Goal: Task Accomplishment & Management: Manage account settings

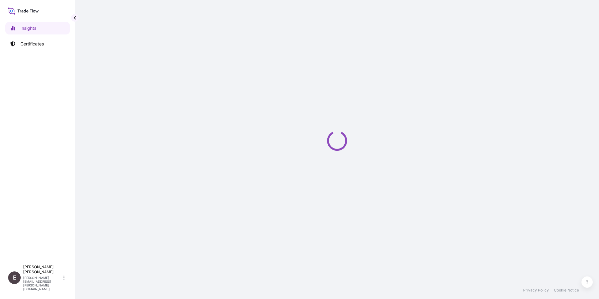
select select "2025"
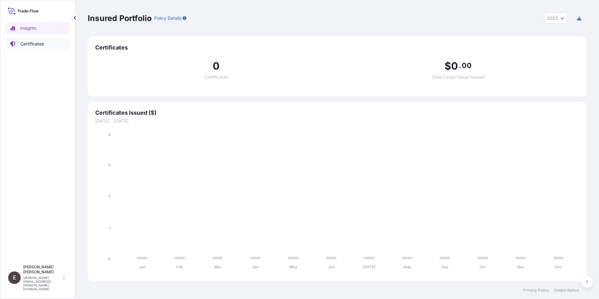
click at [29, 40] on link "Certificates" at bounding box center [37, 44] width 65 height 13
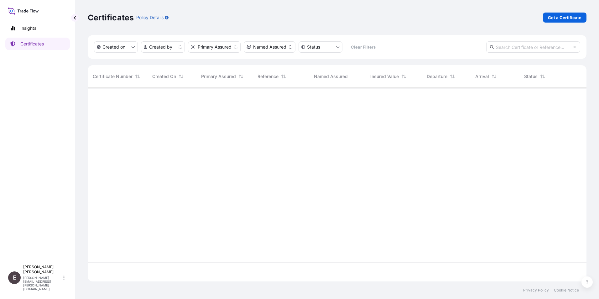
scroll to position [192, 494]
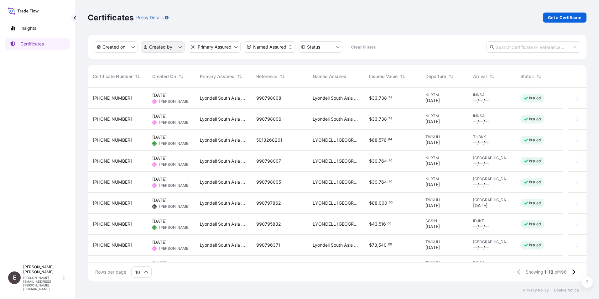
click at [178, 46] on html "Insights Certificates E [PERSON_NAME] [PERSON_NAME][EMAIL_ADDRESS][PERSON_NAME]…" at bounding box center [299, 149] width 599 height 299
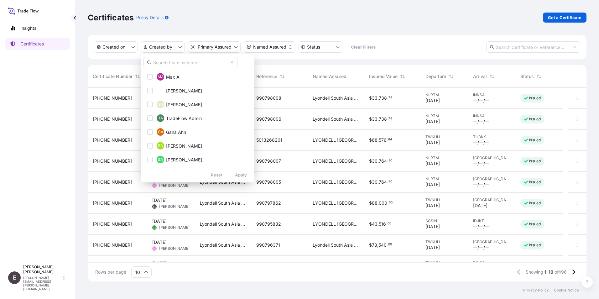
click at [176, 63] on input "text" at bounding box center [191, 62] width 94 height 11
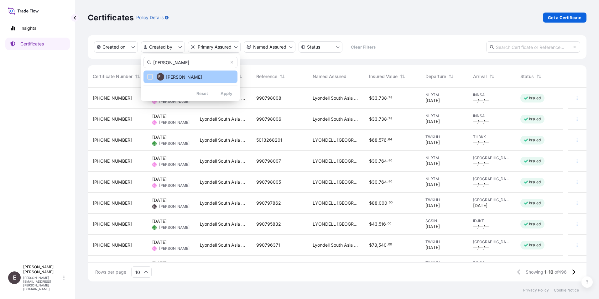
type input "EUNICE"
click at [202, 79] on button "EL Eunice Lau" at bounding box center [191, 77] width 94 height 13
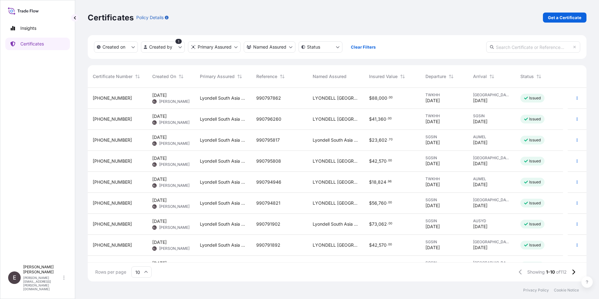
click at [148, 270] on input "10" at bounding box center [141, 271] width 20 height 11
click at [145, 254] on div "50" at bounding box center [141, 255] width 15 height 12
click at [575, 139] on icon "button" at bounding box center [577, 140] width 4 height 4
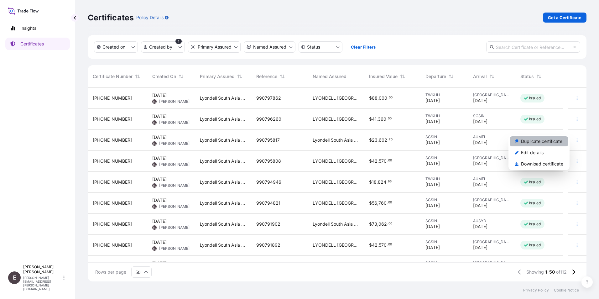
click at [541, 142] on p "Duplicate certificate" at bounding box center [541, 141] width 41 height 6
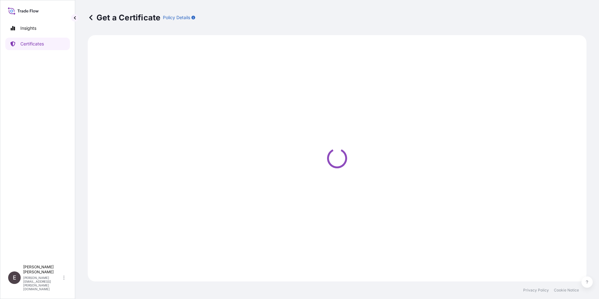
select select "Road / Inland"
select select "Sea"
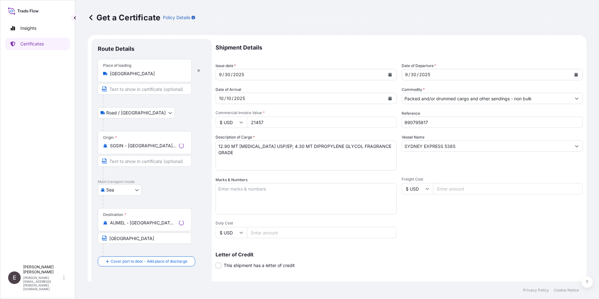
select select "32022"
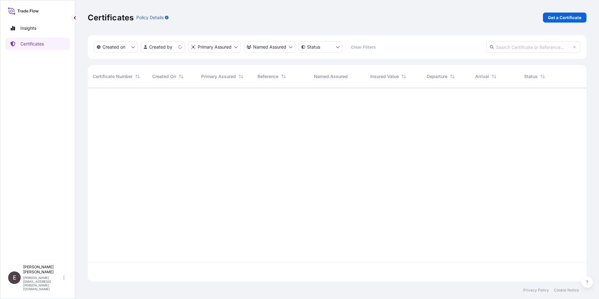
scroll to position [192, 494]
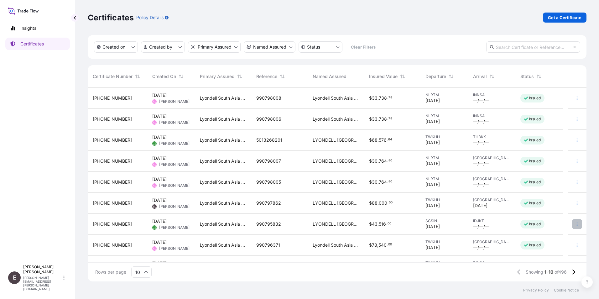
click at [572, 225] on button "button" at bounding box center [577, 224] width 10 height 10
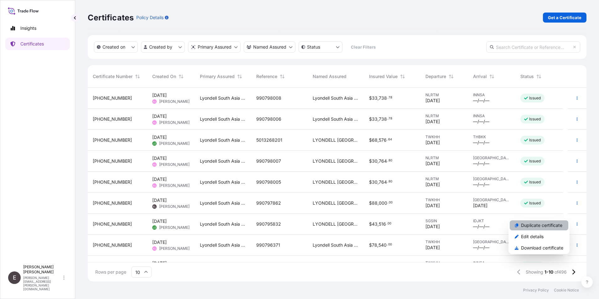
click at [539, 223] on p "Duplicate certificate" at bounding box center [541, 225] width 41 height 6
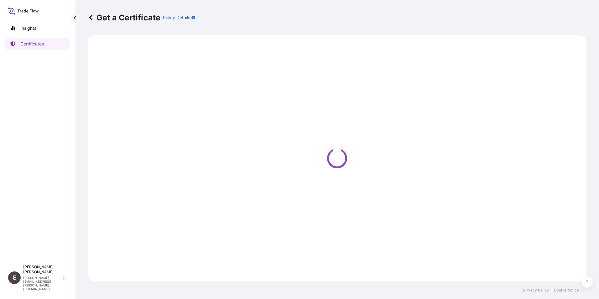
select select "Sea"
select select "32022"
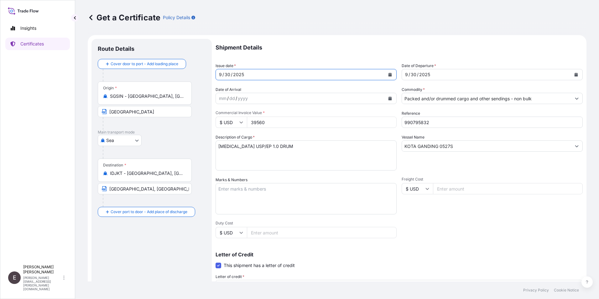
click at [389, 73] on icon "Calendar" at bounding box center [390, 75] width 3 height 4
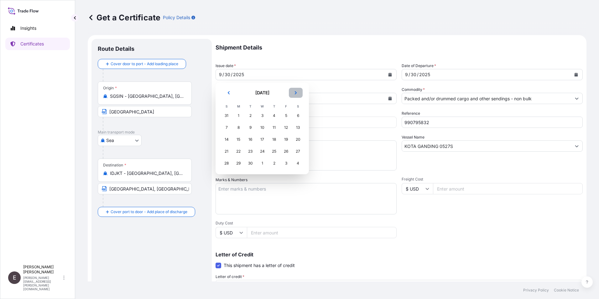
click at [294, 90] on button "Next" at bounding box center [296, 93] width 14 height 10
click at [251, 129] on div "7" at bounding box center [250, 127] width 11 height 11
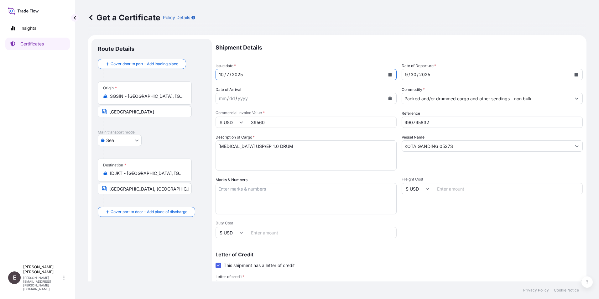
click at [575, 76] on icon "Calendar" at bounding box center [576, 75] width 3 height 4
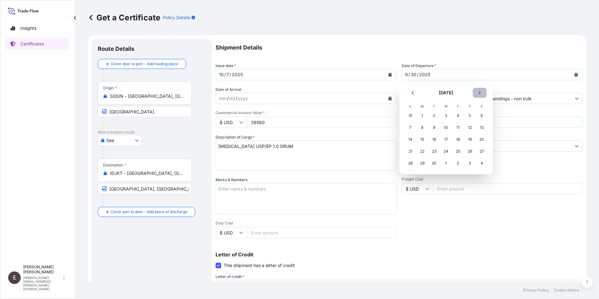
click at [476, 93] on button "Next" at bounding box center [480, 93] width 14 height 10
click at [436, 127] on div "7" at bounding box center [434, 127] width 11 height 11
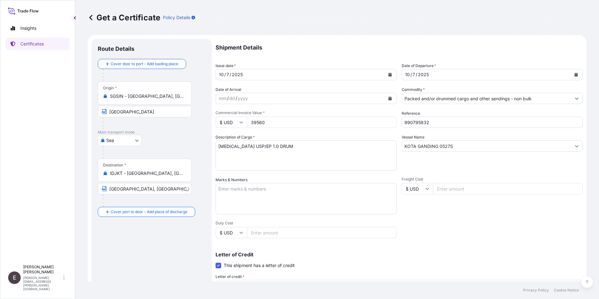
drag, startPoint x: 276, startPoint y: 125, endPoint x: 161, endPoint y: 119, distance: 115.5
click at [161, 119] on form "Route Details Cover door to port - Add loading place Place of loading Road / In…" at bounding box center [337, 220] width 499 height 371
type input "38700.00"
drag, startPoint x: 412, startPoint y: 120, endPoint x: 504, endPoint y: 130, distance: 93.0
click at [504, 130] on div "Shipment Details Issue date * 10 / 7 / 2025 Date of Departure * 10 / 7 / 2025 D…" at bounding box center [399, 212] width 367 height 346
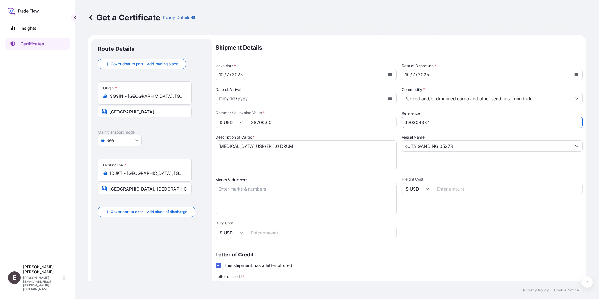
type input "990804384"
drag, startPoint x: 465, startPoint y: 147, endPoint x: 328, endPoint y: 147, distance: 137.6
click at [328, 147] on div "Shipment Details Issue date * 10 / 7 / 2025 Date of Departure * 10 / 7 / 2025 D…" at bounding box center [399, 212] width 367 height 346
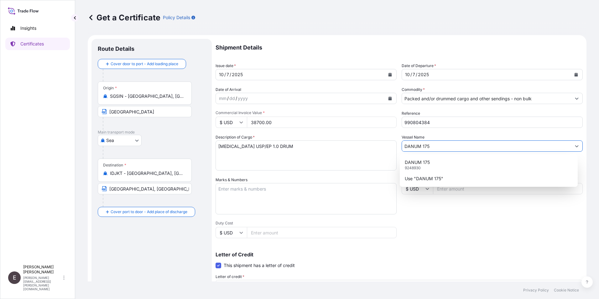
type input "DANUM 175"
click at [218, 147] on textarea "PROPYLENE GLYCOL USP/EP 1.0 DRUM" at bounding box center [306, 155] width 181 height 30
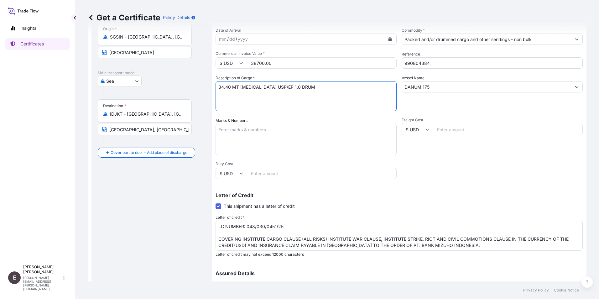
scroll to position [125, 0]
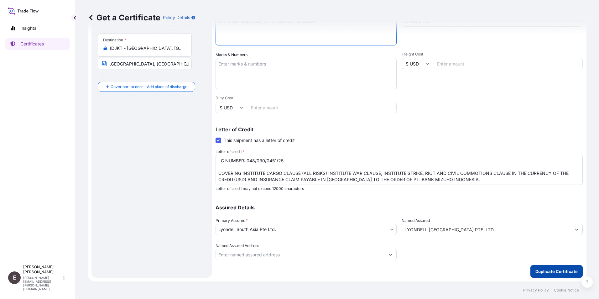
type textarea "34.40 MT PROPYLENE GLYCOL USP/EP 1.0 DRUM"
click at [548, 270] on p "Duplicate Certificate" at bounding box center [557, 271] width 42 height 6
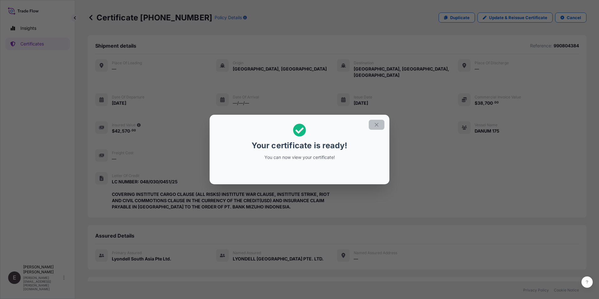
click at [379, 124] on icon "button" at bounding box center [377, 125] width 6 height 6
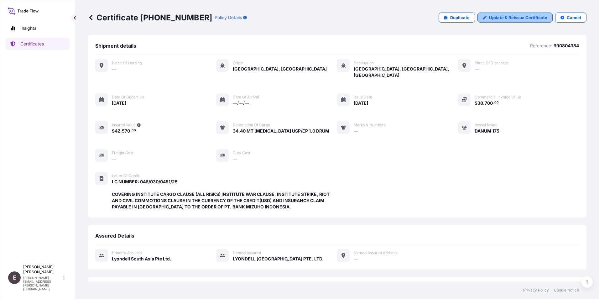
click at [502, 18] on p "Update & Reissue Certificate" at bounding box center [518, 17] width 58 height 6
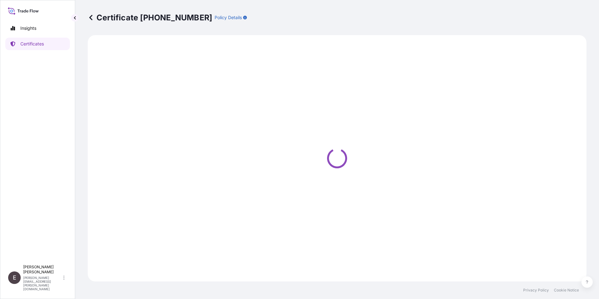
select select "Sea"
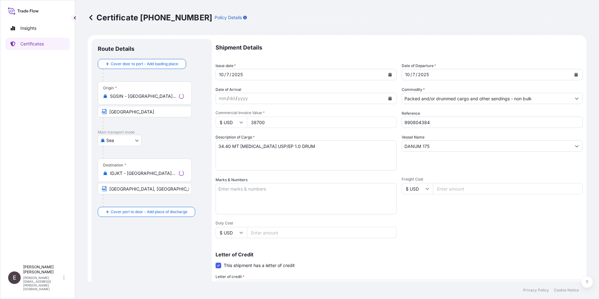
select select "32022"
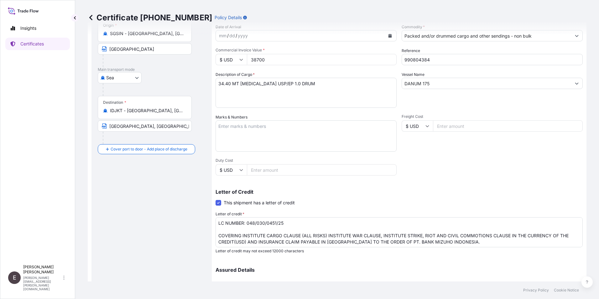
click at [220, 203] on span at bounding box center [219, 203] width 6 height 6
click at [216, 199] on input "This shipment has a letter of credit" at bounding box center [216, 199] width 0 height 0
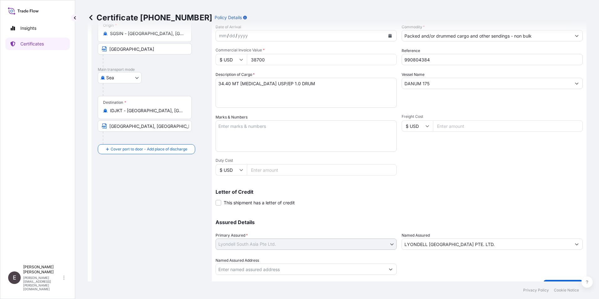
scroll to position [77, 0]
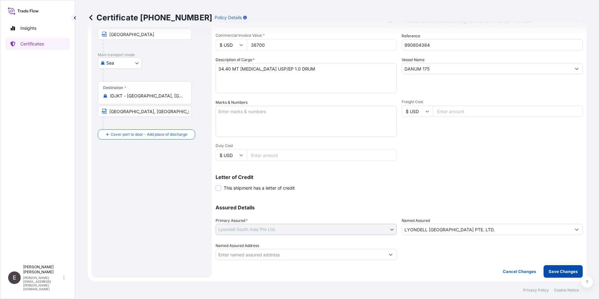
click at [558, 270] on p "Save Changes" at bounding box center [563, 271] width 29 height 6
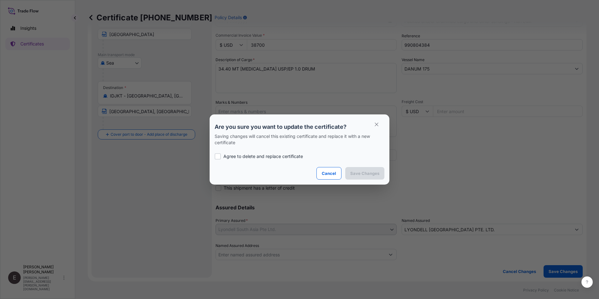
click at [263, 157] on p "Agree to delete and replace certificate" at bounding box center [263, 156] width 80 height 6
checkbox input "true"
click at [359, 174] on p "Save Changes" at bounding box center [364, 173] width 29 height 6
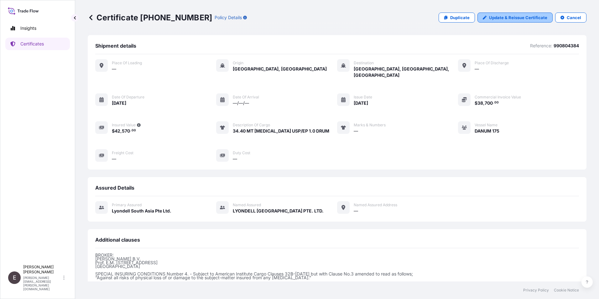
click at [517, 16] on p "Update & Reissue Certificate" at bounding box center [518, 17] width 58 height 6
select select "Sea"
select select "32022"
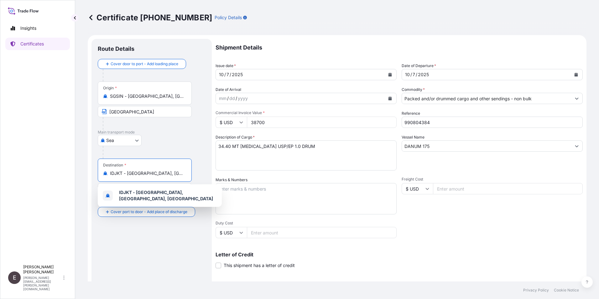
drag, startPoint x: 179, startPoint y: 172, endPoint x: 43, endPoint y: 169, distance: 135.8
click at [42, 173] on div "Insights Certificates E Eunice Lau eunice.lau@lyondellbasell.com Certificate 32…" at bounding box center [299, 149] width 599 height 299
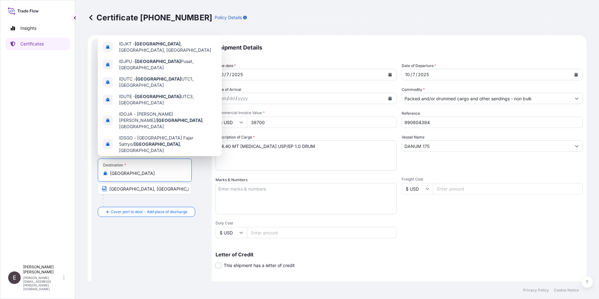
click at [166, 156] on div "Jakarta , Indonesia Any port in this location" at bounding box center [159, 165] width 119 height 18
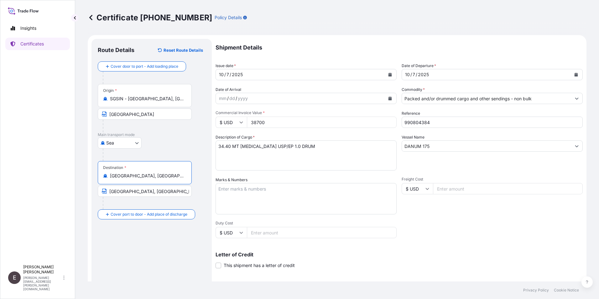
type input "Jakarta, Indonesia"
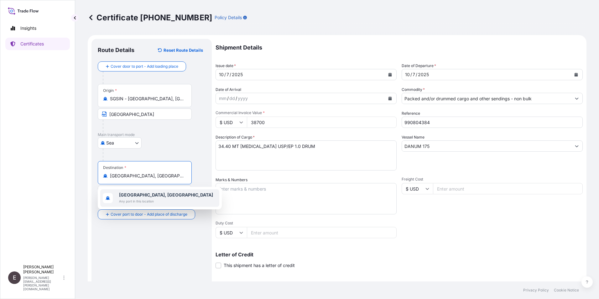
click at [178, 200] on div "Jakarta, Indonesia Any port in this location" at bounding box center [159, 198] width 119 height 18
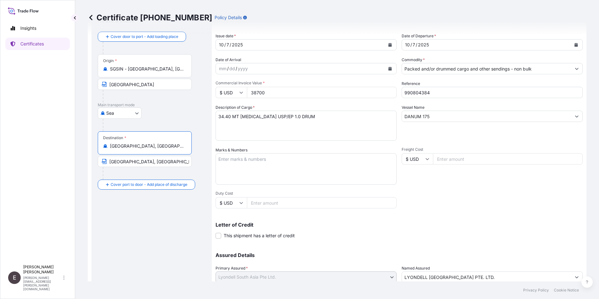
scroll to position [77, 0]
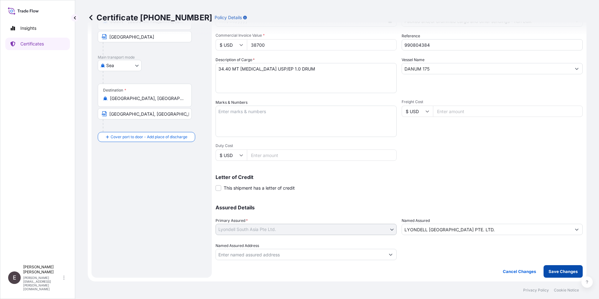
click at [565, 270] on p "Save Changes" at bounding box center [563, 271] width 29 height 6
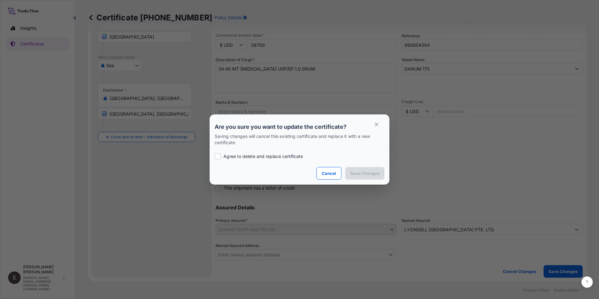
click at [258, 153] on p "Agree to delete and replace certificate" at bounding box center [263, 156] width 80 height 6
checkbox input "true"
click at [370, 174] on p "Save Changes" at bounding box center [364, 173] width 29 height 6
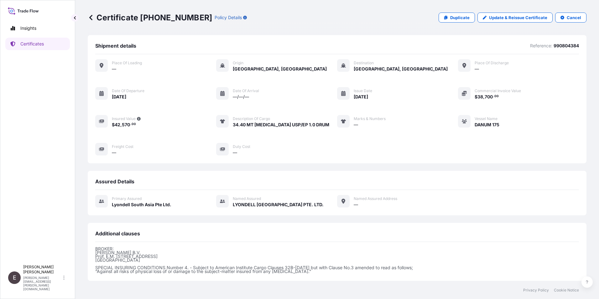
scroll to position [72, 0]
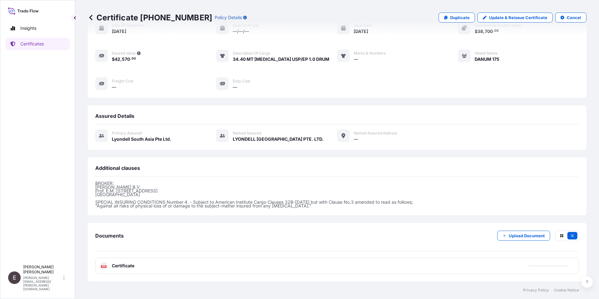
click at [128, 264] on span "Certificate" at bounding box center [123, 266] width 23 height 6
click at [123, 266] on span "Certificate" at bounding box center [123, 266] width 23 height 6
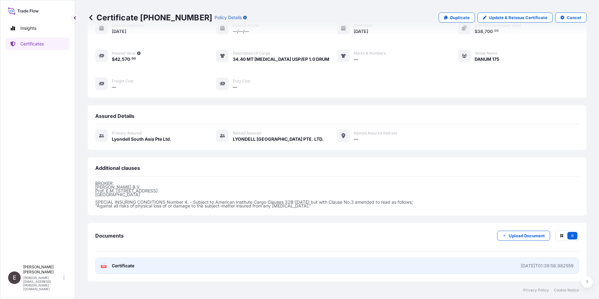
click at [113, 263] on span "Certificate" at bounding box center [123, 266] width 23 height 6
